Goal: Find specific page/section: Find specific page/section

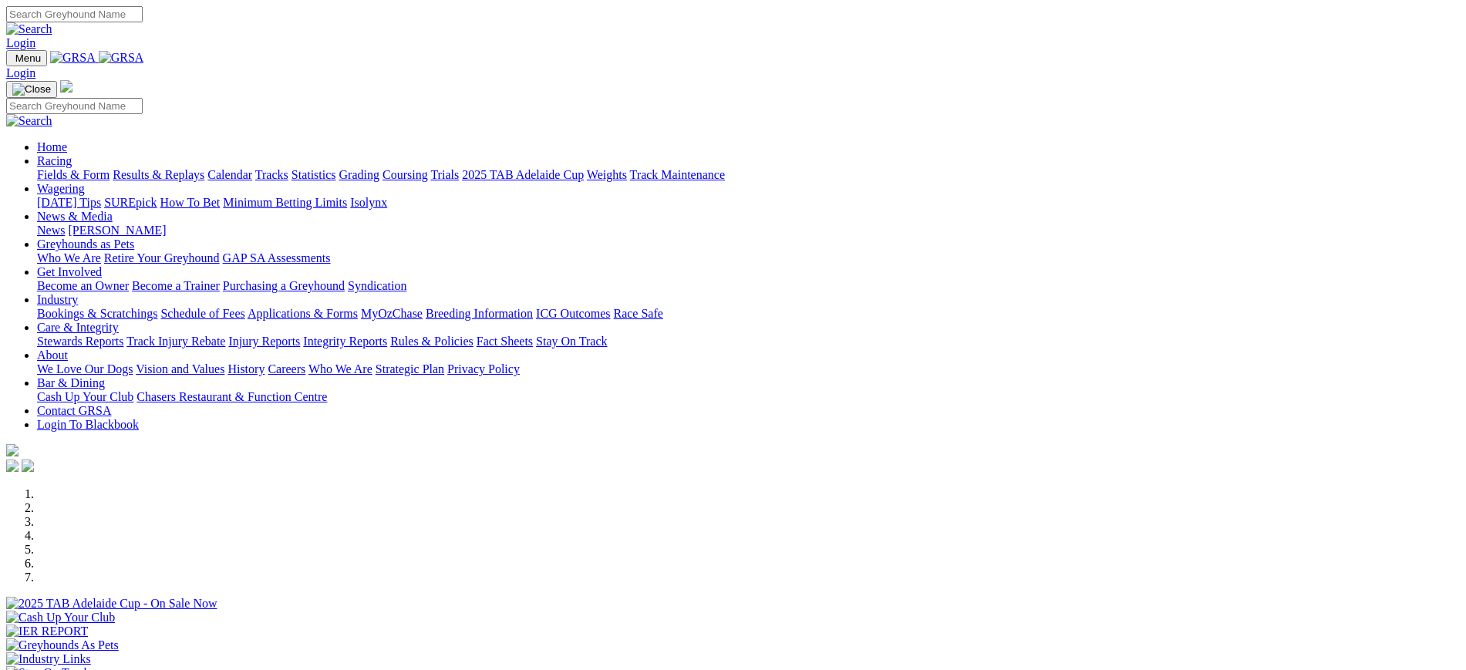
scroll to position [694, 0]
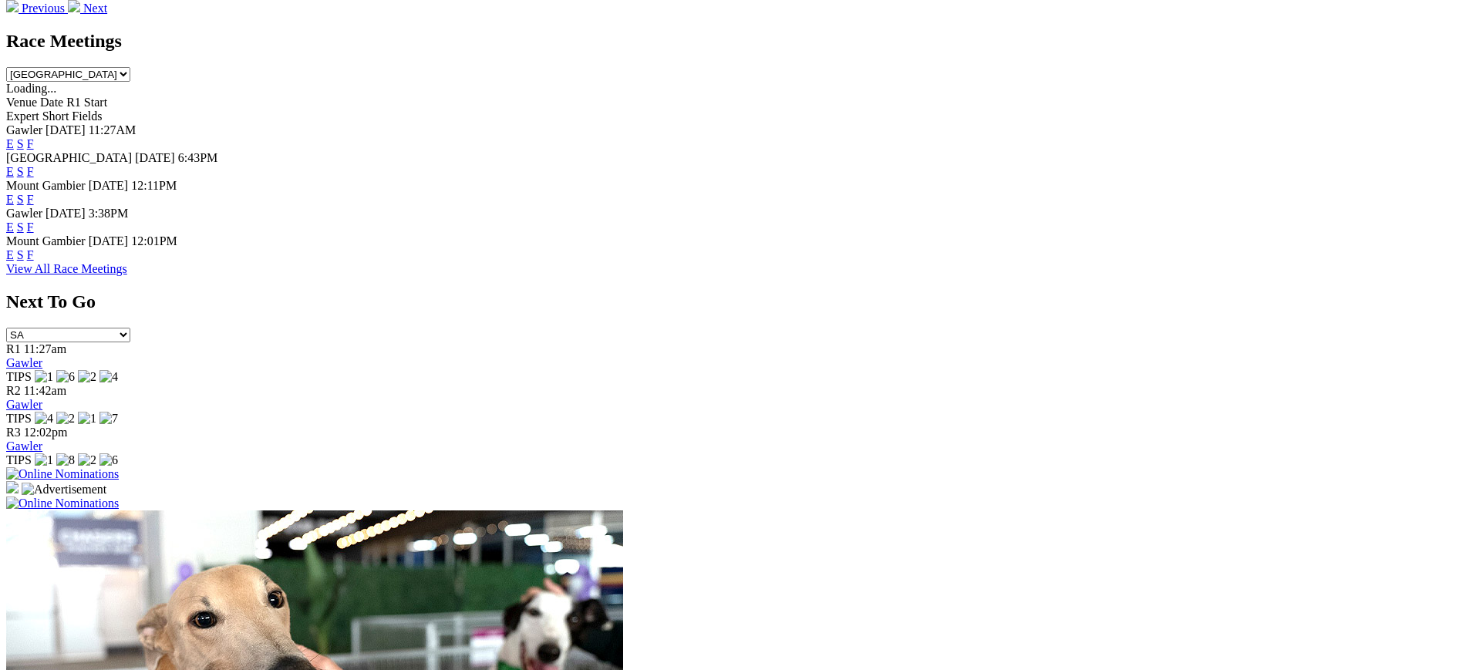
click at [34, 137] on link "F" at bounding box center [30, 143] width 7 height 13
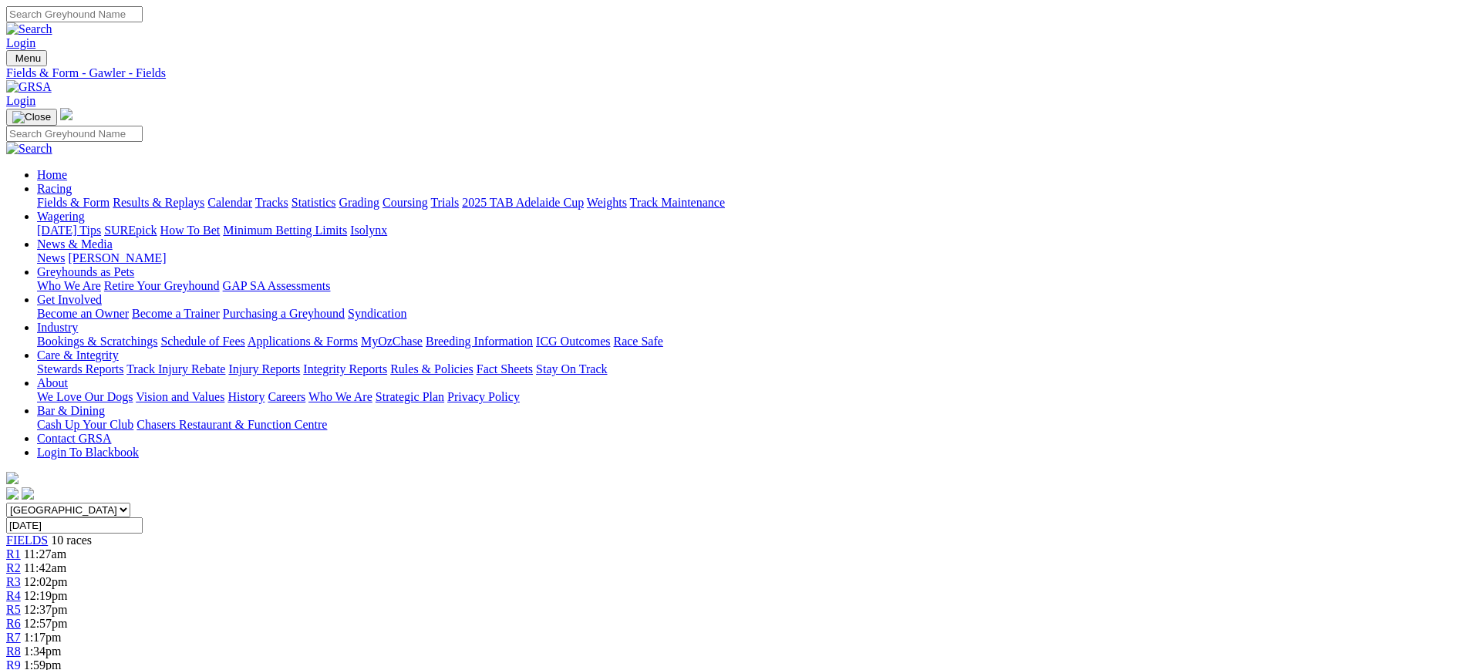
click at [52, 80] on img at bounding box center [29, 87] width 46 height 14
